Goal: Task Accomplishment & Management: Manage account settings

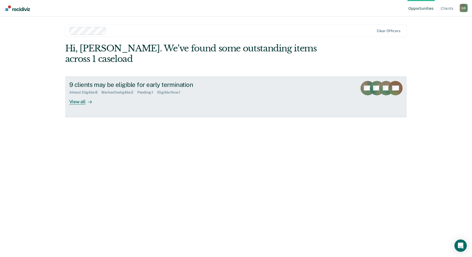
click at [129, 91] on div "9 clients may be eligible for early termination Almost Eligible : 8 Marked Inel…" at bounding box center [165, 93] width 193 height 24
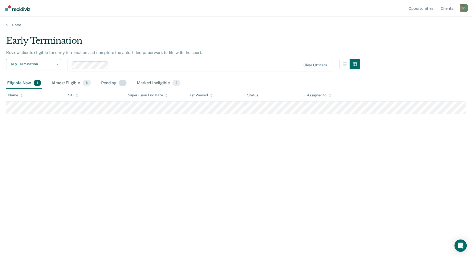
click at [107, 82] on div "Pending 1" at bounding box center [113, 83] width 27 height 11
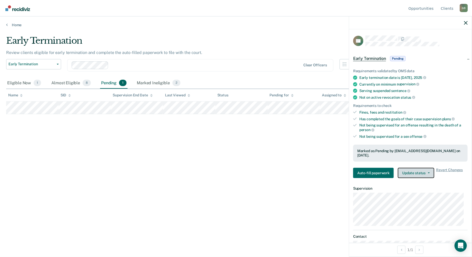
click at [421, 174] on button "Update status" at bounding box center [416, 173] width 36 height 10
click at [292, 154] on div "Early Termination Review clients eligible for early termination and complete th…" at bounding box center [236, 126] width 460 height 183
